Goal: Task Accomplishment & Management: Manage account settings

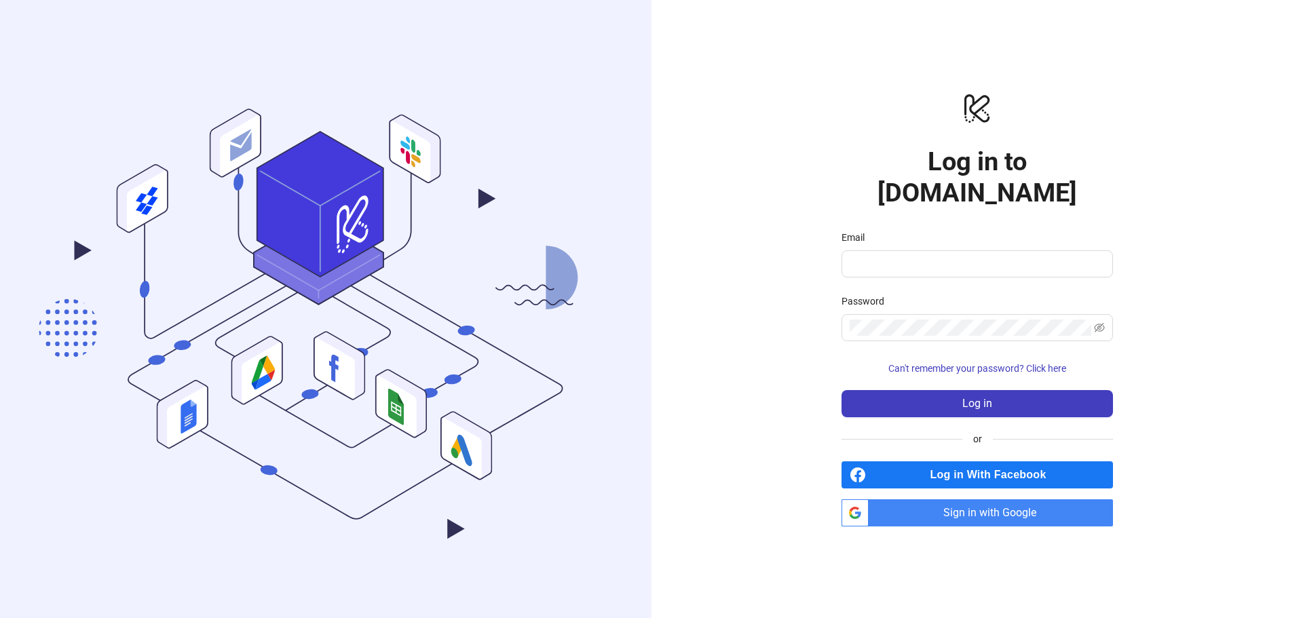
click at [988, 500] on span "Sign in with Google" at bounding box center [993, 512] width 239 height 27
